Goal: Transaction & Acquisition: Register for event/course

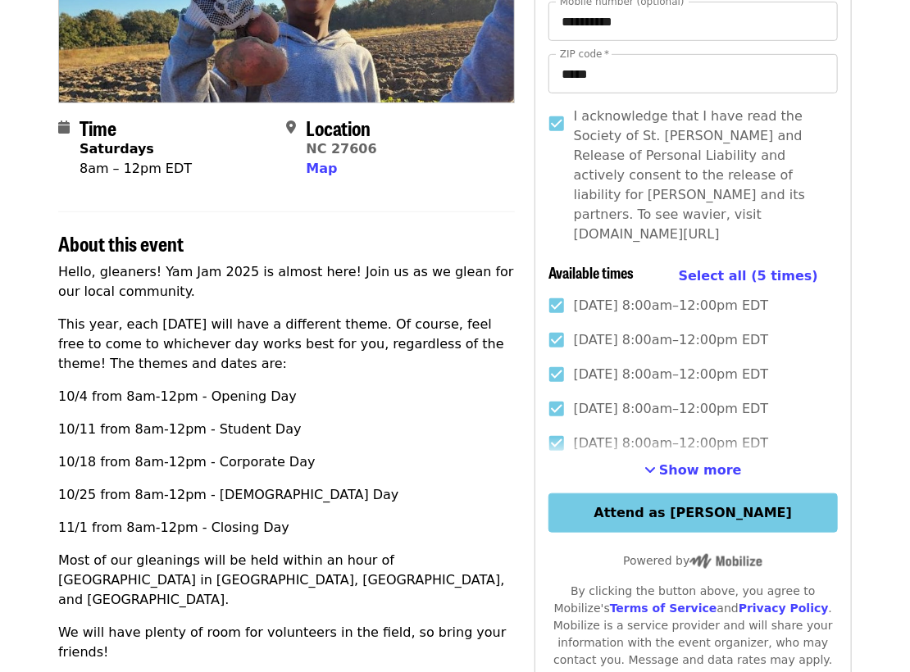
scroll to position [346, 0]
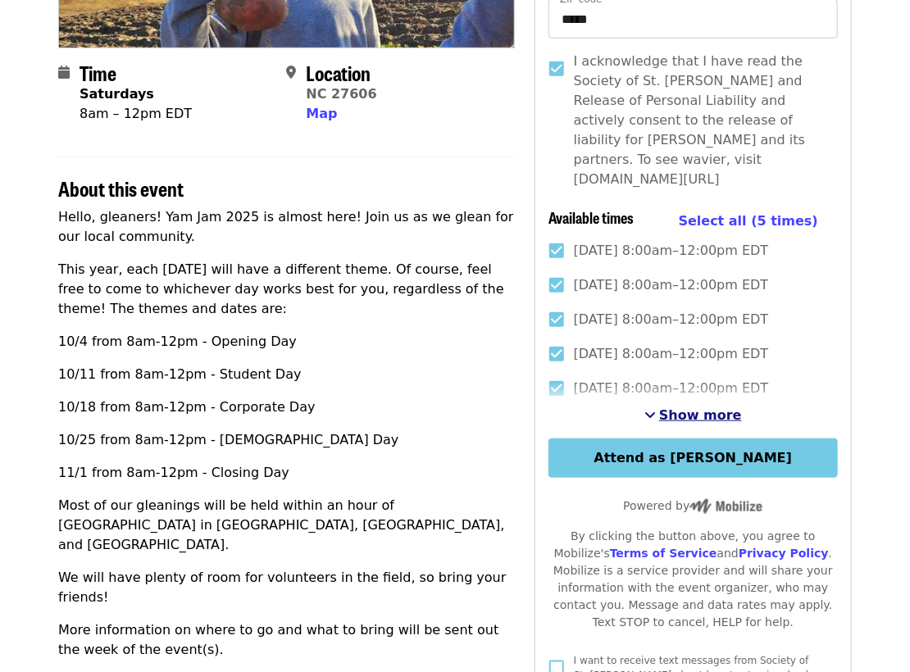
click at [671, 407] on span "Show more" at bounding box center [700, 415] width 83 height 16
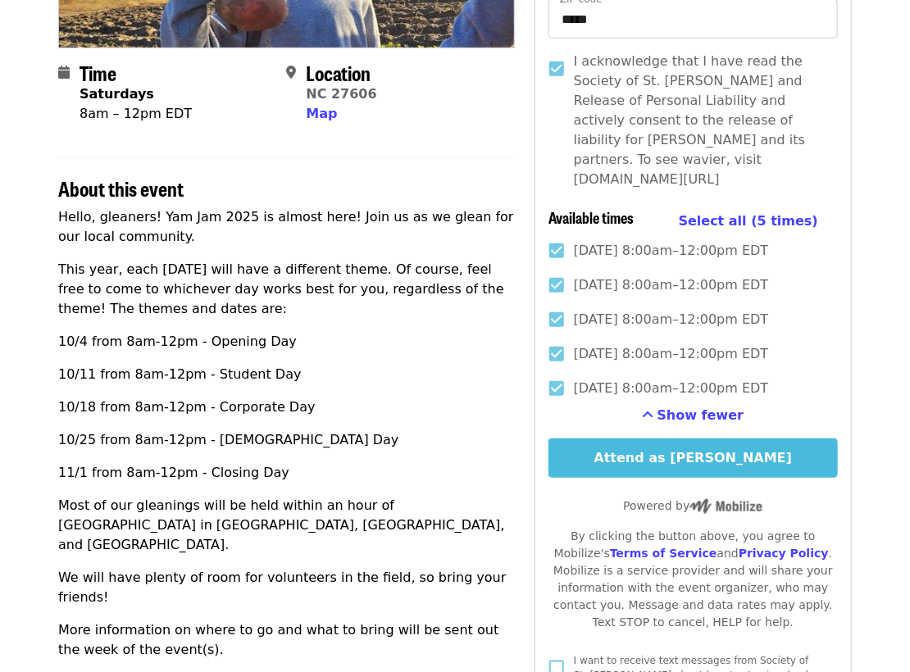
click at [662, 441] on button "Attend as [PERSON_NAME]" at bounding box center [692, 457] width 289 height 39
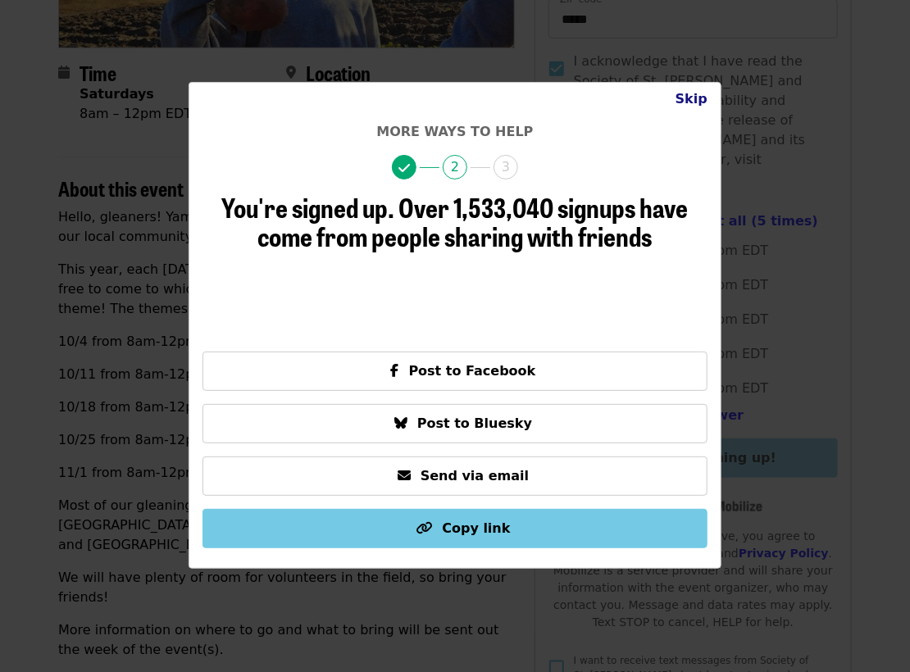
click at [690, 101] on button "Skip" at bounding box center [691, 99] width 58 height 33
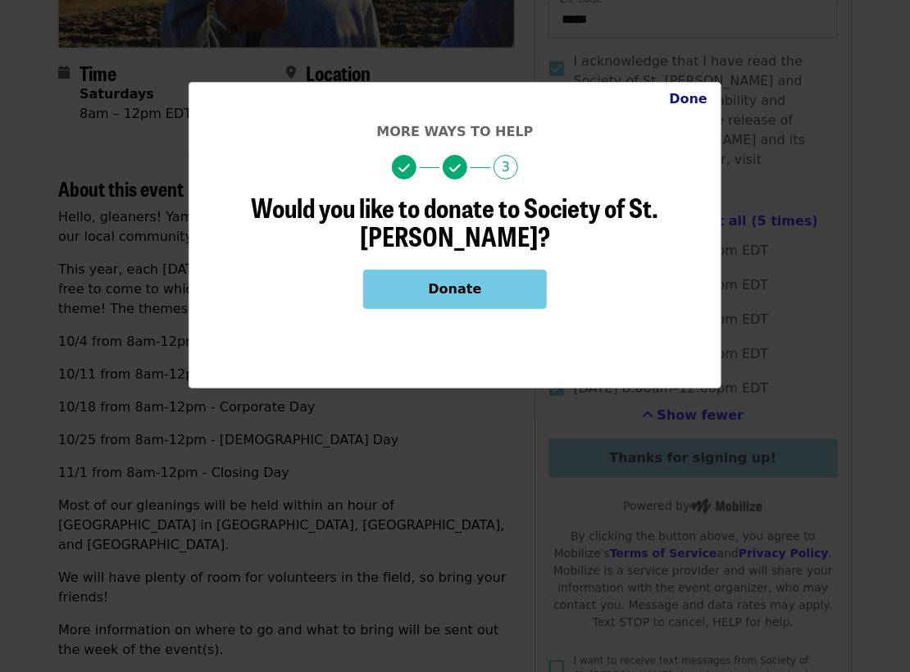
click at [694, 98] on button "Done" at bounding box center [688, 99] width 65 height 33
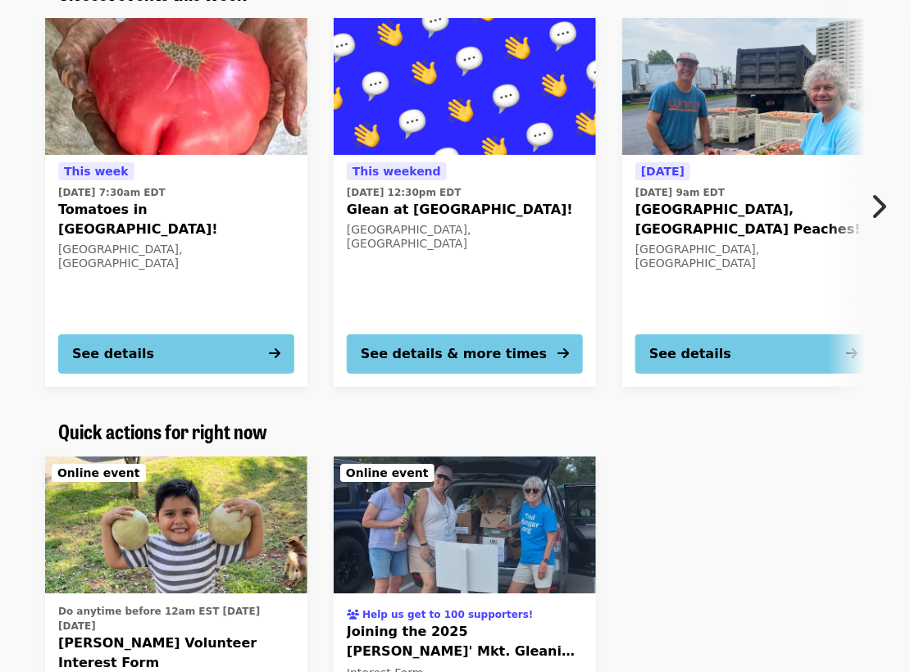
scroll to position [1644, 0]
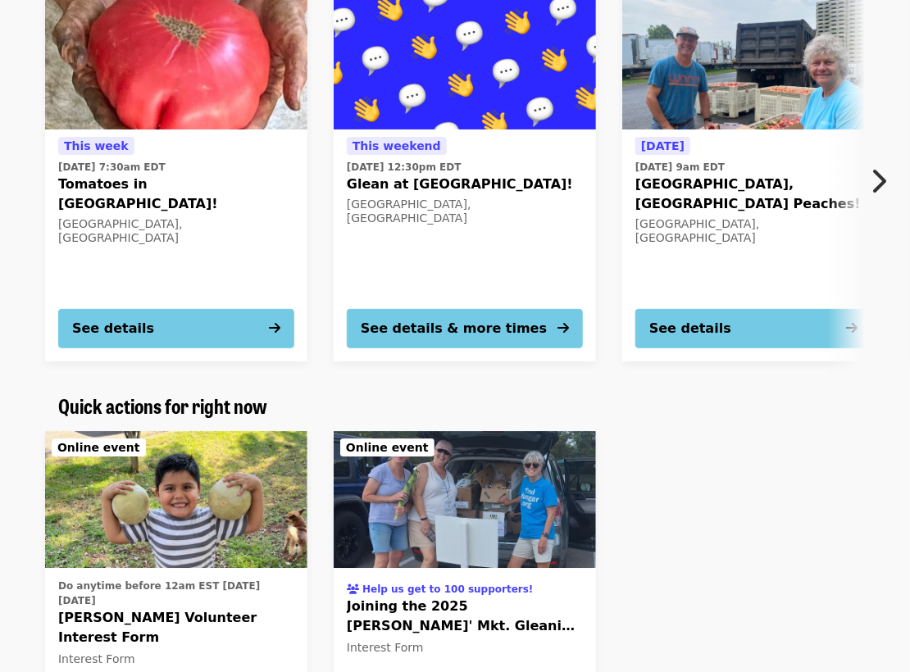
click at [873, 166] on icon "chevron-right icon" at bounding box center [877, 181] width 16 height 31
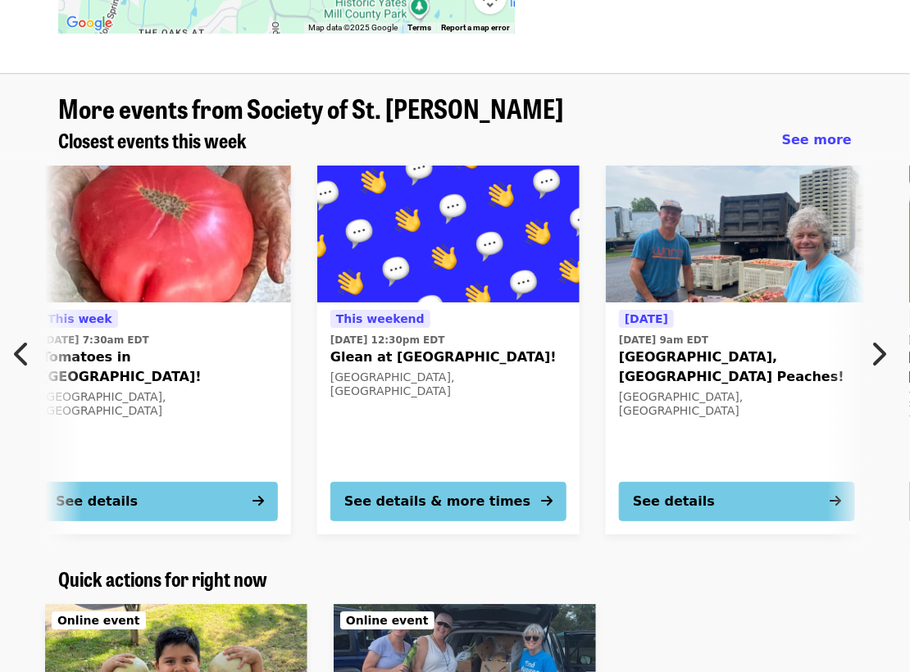
scroll to position [1384, 0]
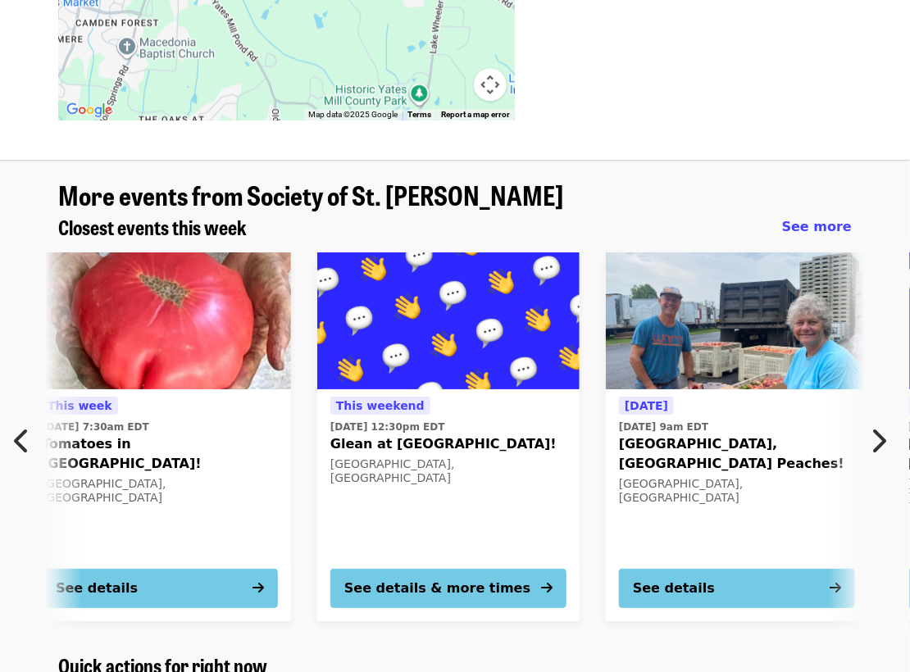
click at [29, 425] on icon "chevron-left icon" at bounding box center [22, 440] width 16 height 31
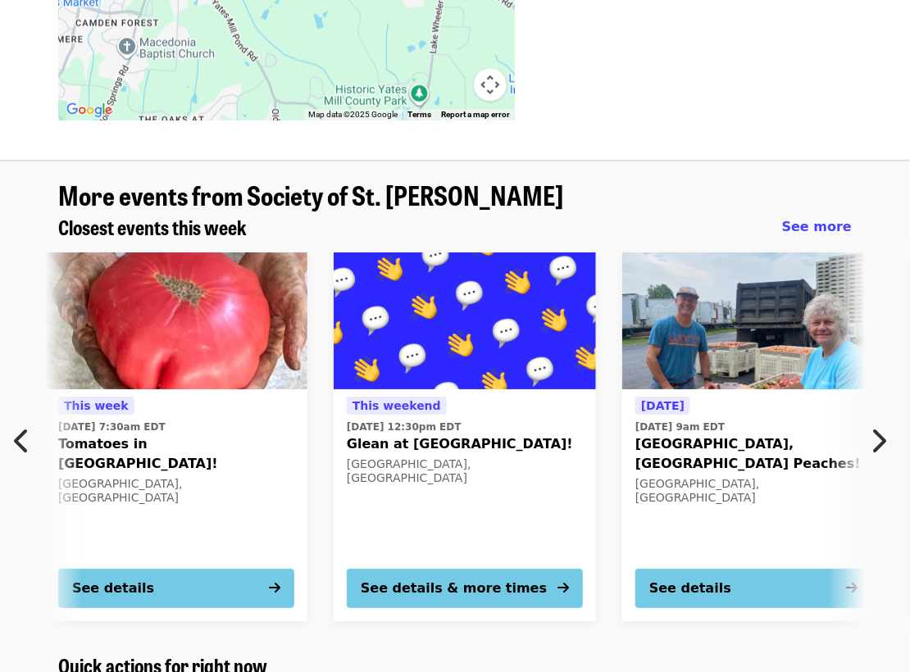
scroll to position [0, 0]
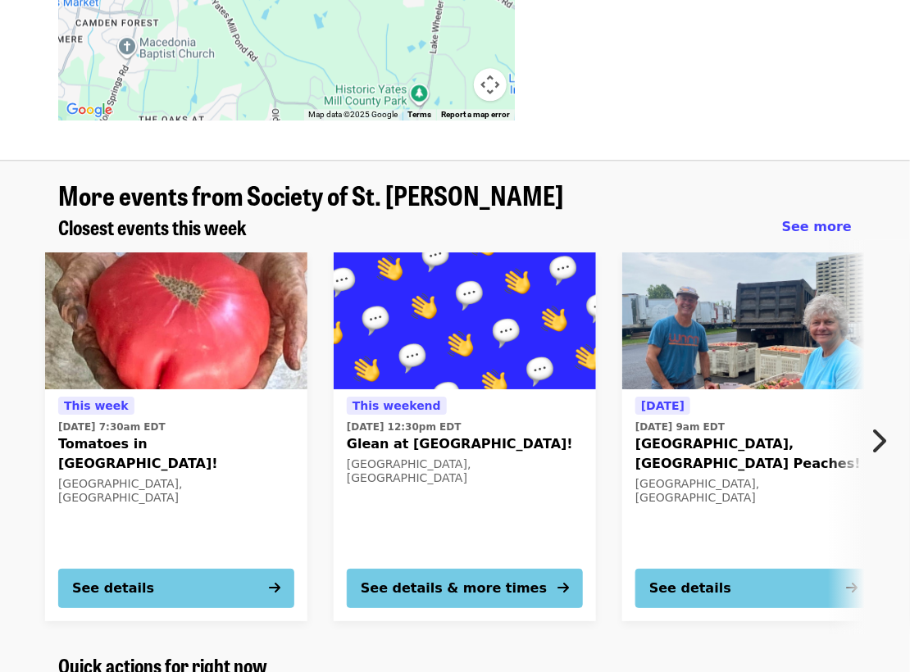
click at [869, 418] on button "Next item" at bounding box center [882, 441] width 54 height 46
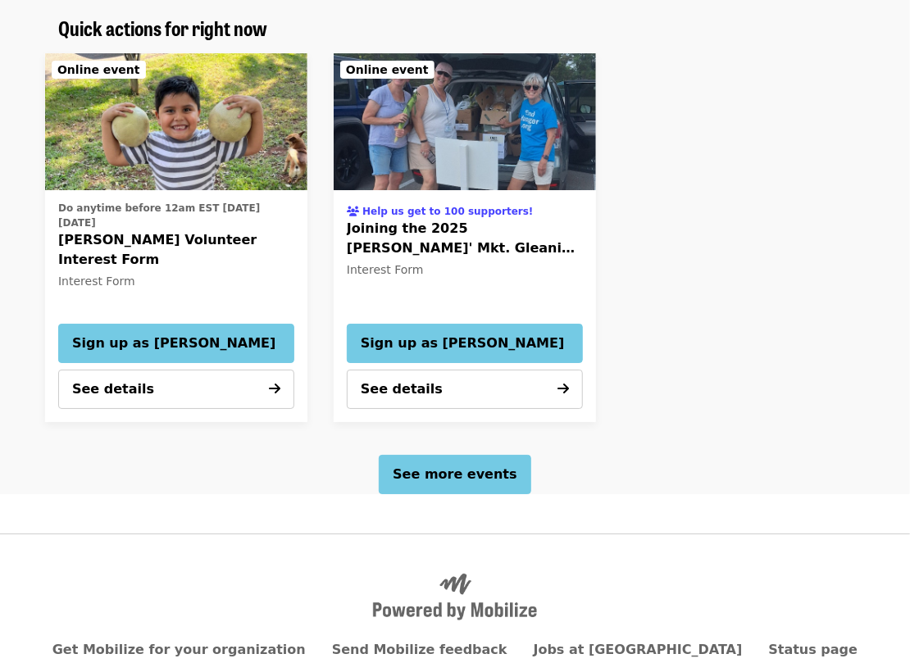
scroll to position [2032, 0]
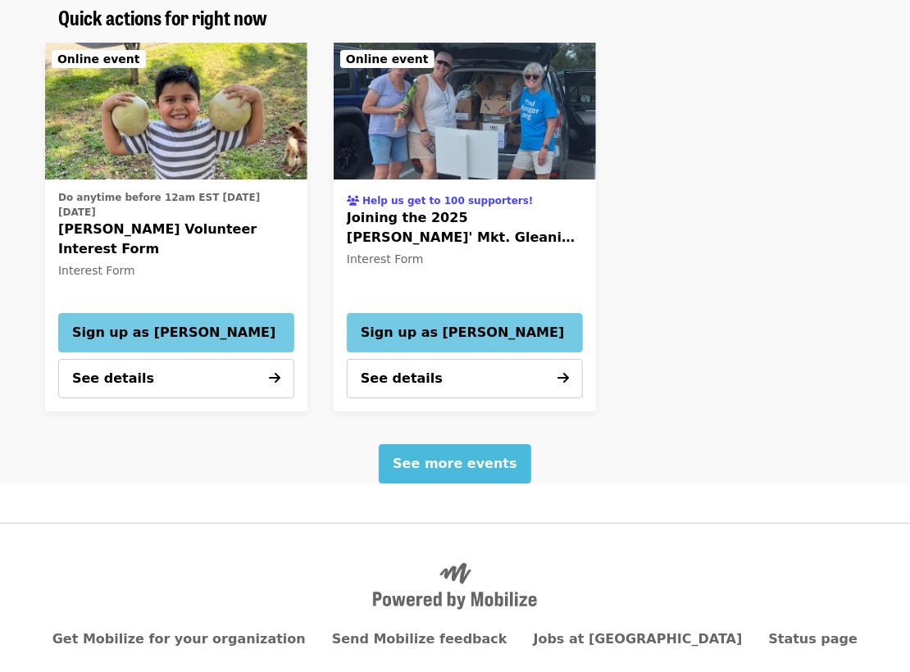
click at [448, 456] on span "See more events" at bounding box center [454, 464] width 124 height 16
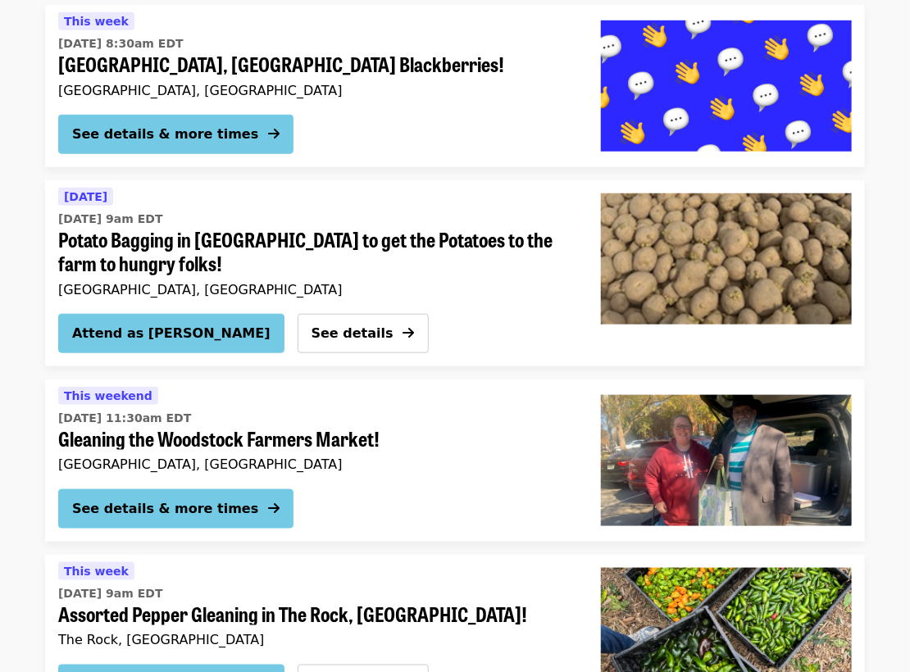
scroll to position [2769, 0]
